Goal: Information Seeking & Learning: Learn about a topic

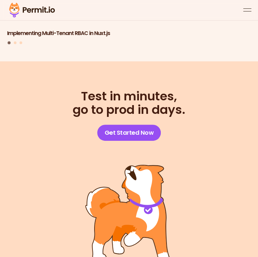
scroll to position [4608, 0]
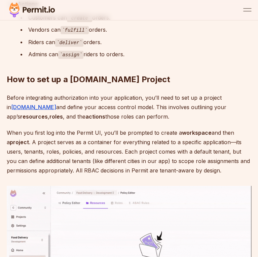
scroll to position [1900, 0]
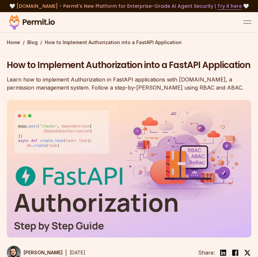
click at [240, 32] on div at bounding box center [129, 22] width 258 height 21
drag, startPoint x: 242, startPoint y: 32, endPoint x: 246, endPoint y: 33, distance: 4.6
click at [243, 32] on div at bounding box center [129, 22] width 258 height 21
click at [247, 26] on button "open menu" at bounding box center [248, 22] width 8 height 8
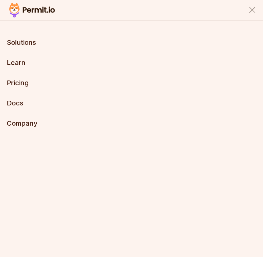
click at [24, 84] on link "Pricing" at bounding box center [18, 83] width 22 height 8
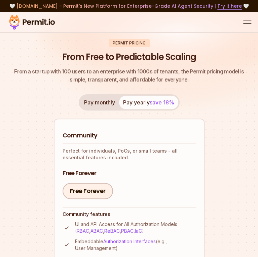
scroll to position [225, 0]
